Goal: Entertainment & Leisure: Consume media (video, audio)

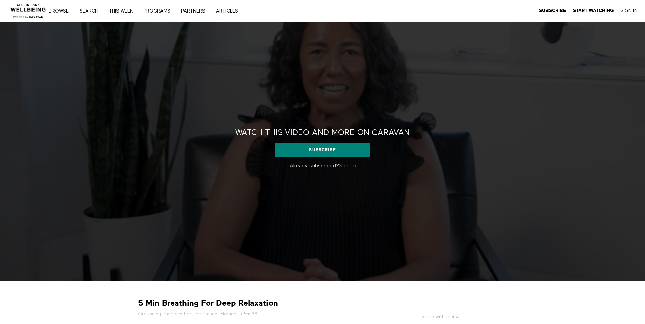
click at [352, 167] on link "Sign in" at bounding box center [347, 165] width 17 height 5
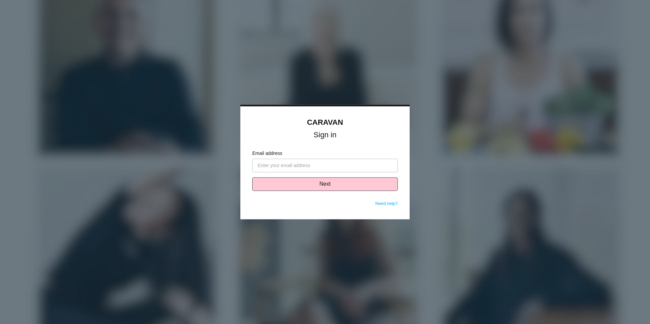
click at [307, 167] on input "Email address" at bounding box center [325, 166] width 146 height 14
click at [313, 168] on input "Email address" at bounding box center [325, 166] width 146 height 14
click at [312, 167] on input "Email address" at bounding box center [325, 166] width 146 height 14
type input "[PERSON_NAME][EMAIL_ADDRESS][PERSON_NAME][DOMAIN_NAME]"
click at [330, 188] on button "Next" at bounding box center [325, 185] width 146 height 14
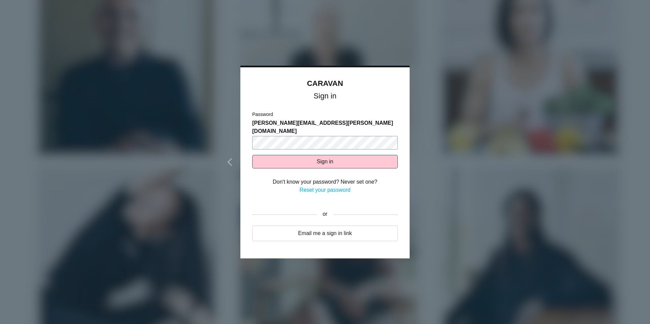
click at [252, 155] on button "Sign in" at bounding box center [325, 162] width 146 height 14
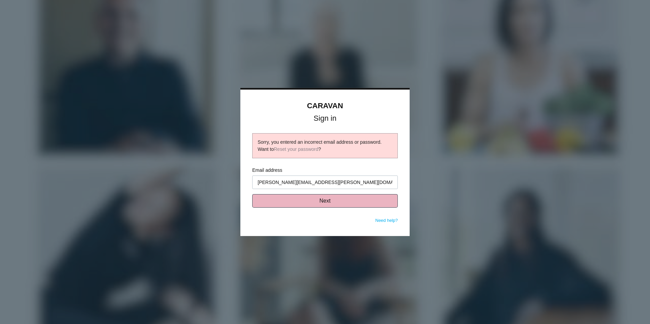
click at [330, 204] on button "Next" at bounding box center [325, 201] width 146 height 14
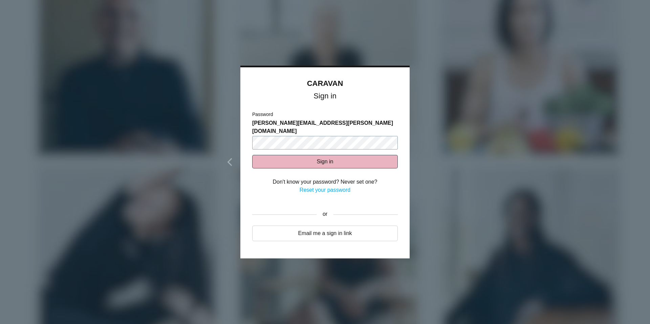
click at [252, 155] on button "Sign in" at bounding box center [325, 162] width 146 height 14
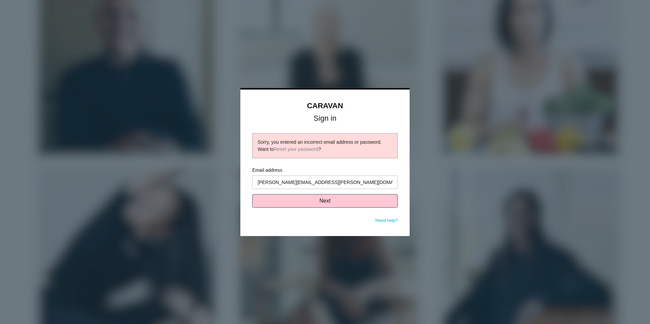
click at [290, 146] on div "Sorry, you entered an incorrect email address or password. Want to Reset your p…" at bounding box center [325, 146] width 135 height 14
click at [290, 148] on link "Reset your password" at bounding box center [296, 149] width 45 height 5
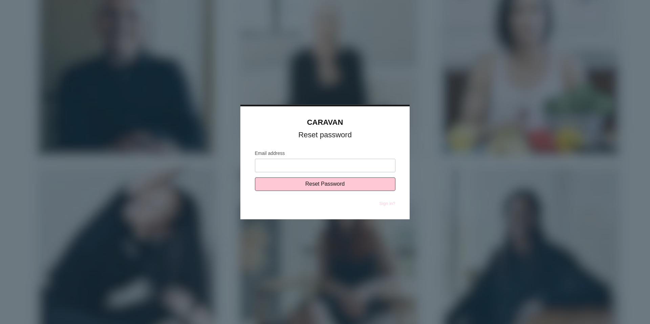
click at [284, 169] on input "Email address" at bounding box center [325, 166] width 140 height 14
type input "[PERSON_NAME][EMAIL_ADDRESS][PERSON_NAME][DOMAIN_NAME]"
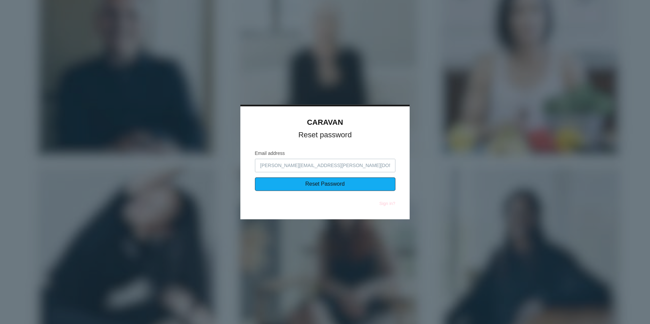
click at [303, 187] on input "Reset Password" at bounding box center [325, 185] width 140 height 14
type input "Sending..."
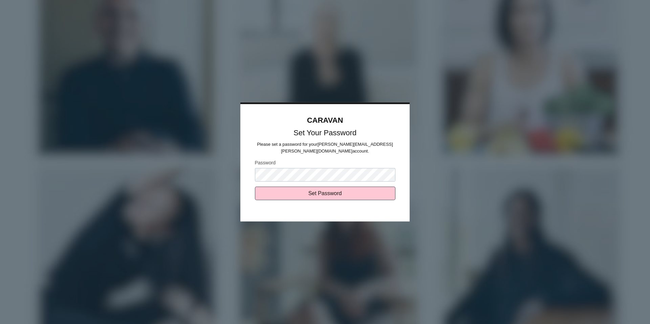
click at [255, 187] on input "Set Password" at bounding box center [325, 194] width 140 height 14
type input "Sending..."
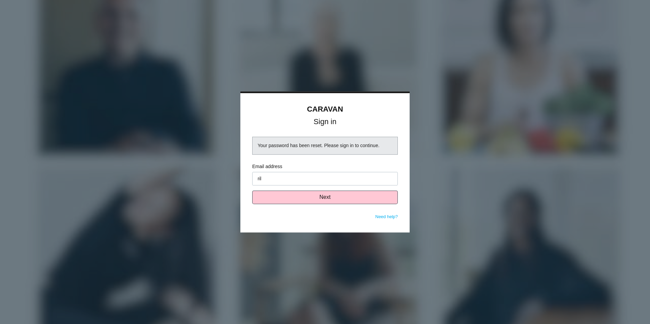
type input "[PERSON_NAME][EMAIL_ADDRESS][PERSON_NAME][DOMAIN_NAME]"
click at [334, 198] on button "Next" at bounding box center [325, 198] width 146 height 14
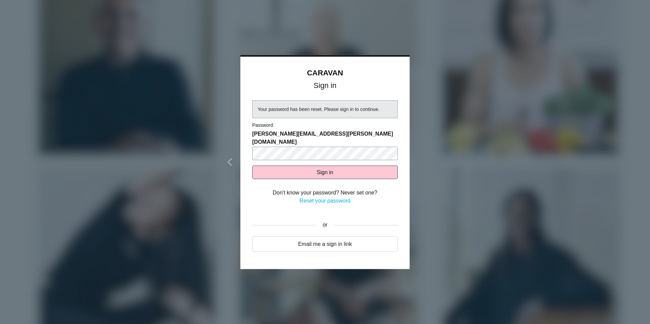
click at [252, 166] on button "Sign in" at bounding box center [325, 173] width 146 height 14
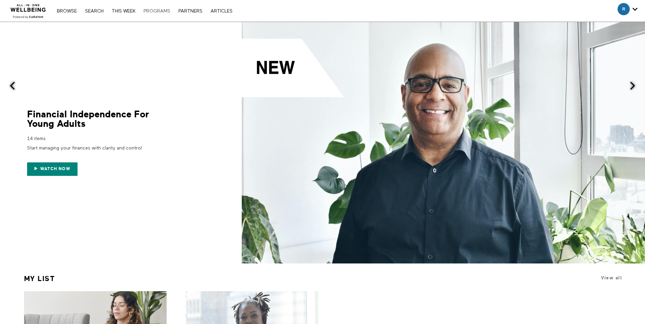
click at [153, 10] on link "PROGRAMS" at bounding box center [157, 11] width 34 height 5
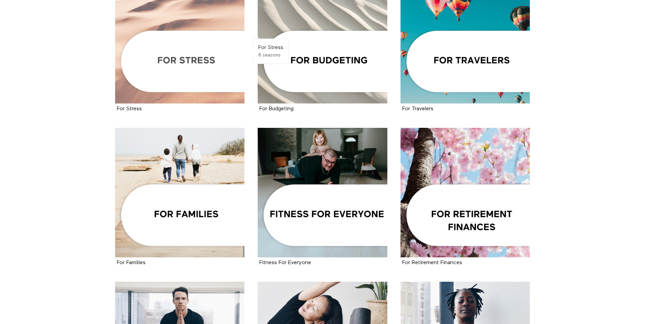
scroll to position [487, 0]
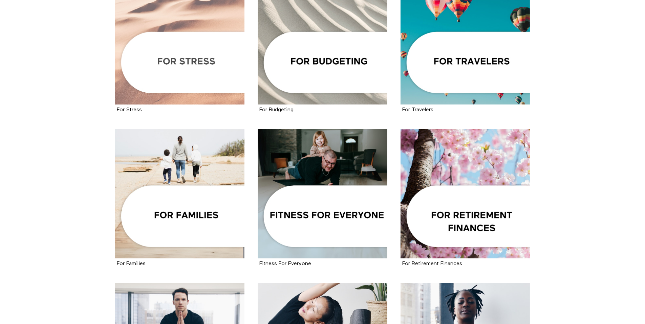
click at [185, 67] on div at bounding box center [180, 40] width 130 height 130
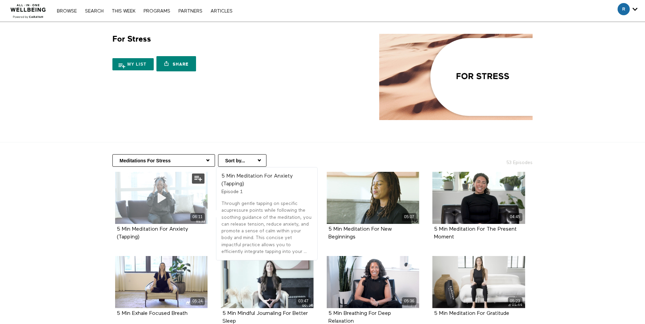
click at [143, 207] on div "06:11" at bounding box center [161, 198] width 93 height 52
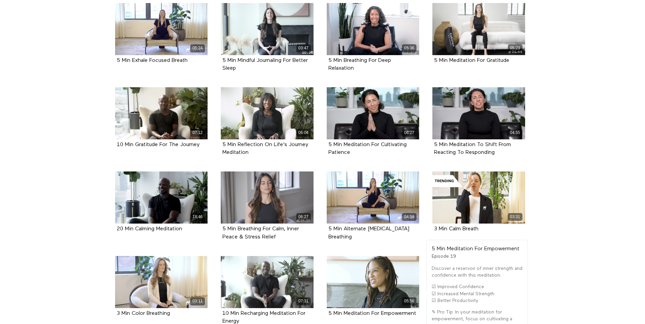
scroll to position [183, 0]
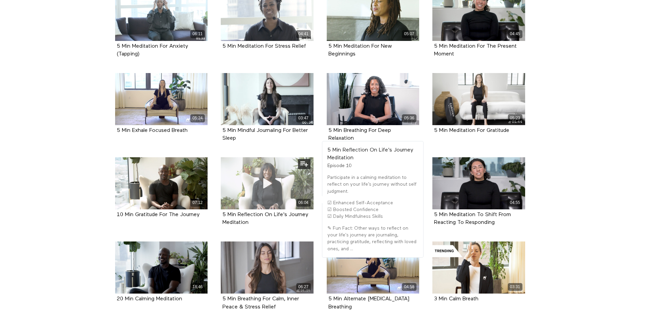
click at [265, 185] on icon at bounding box center [267, 184] width 20 height 12
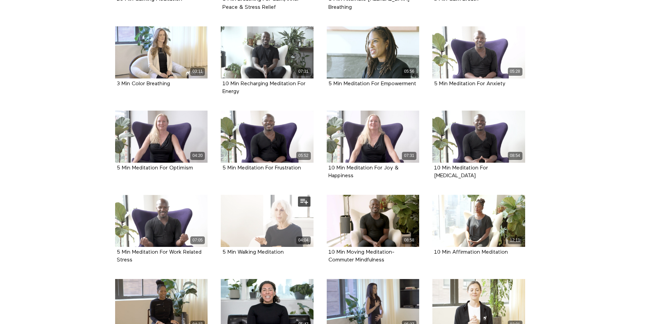
scroll to position [485, 0]
